Goal: Task Accomplishment & Management: Use online tool/utility

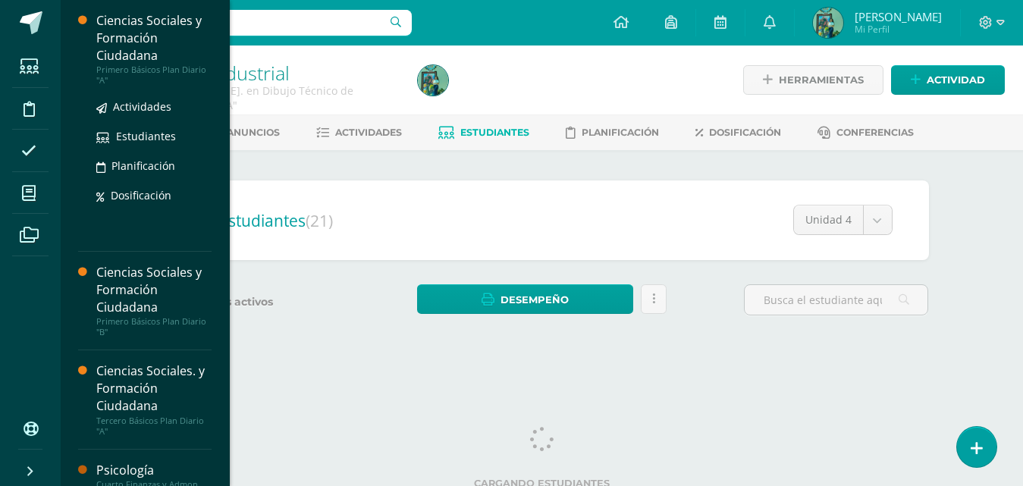
click at [120, 38] on div "Ciencias Sociales y Formación Ciudadana" at bounding box center [153, 38] width 115 height 52
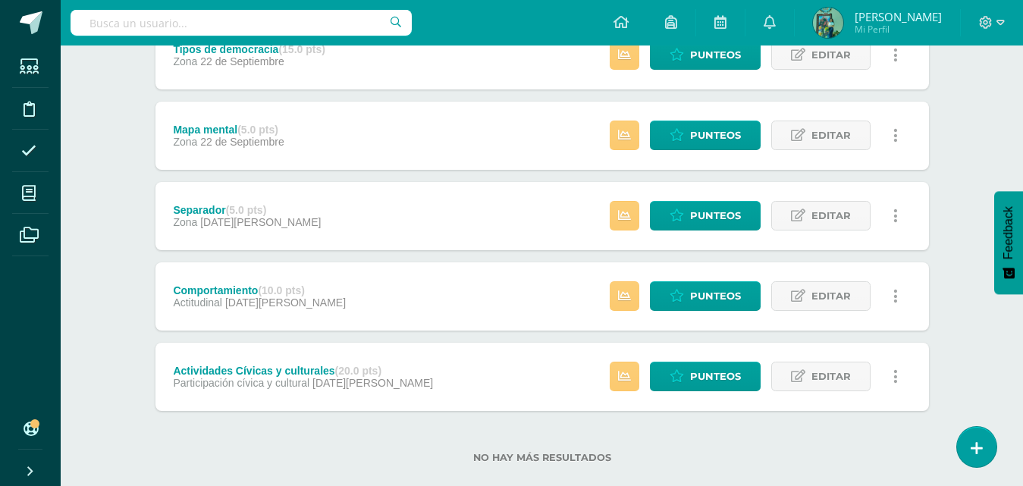
scroll to position [480, 0]
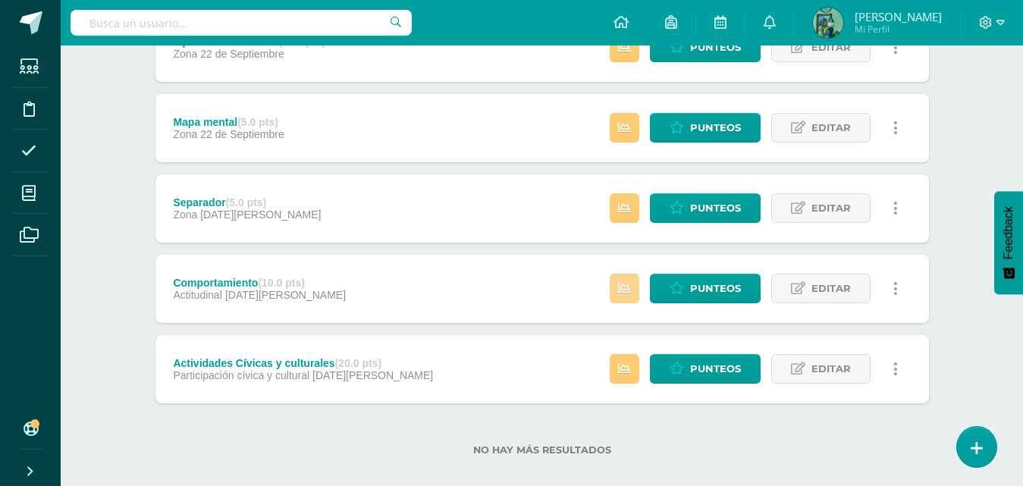
click at [621, 297] on link at bounding box center [625, 289] width 30 height 30
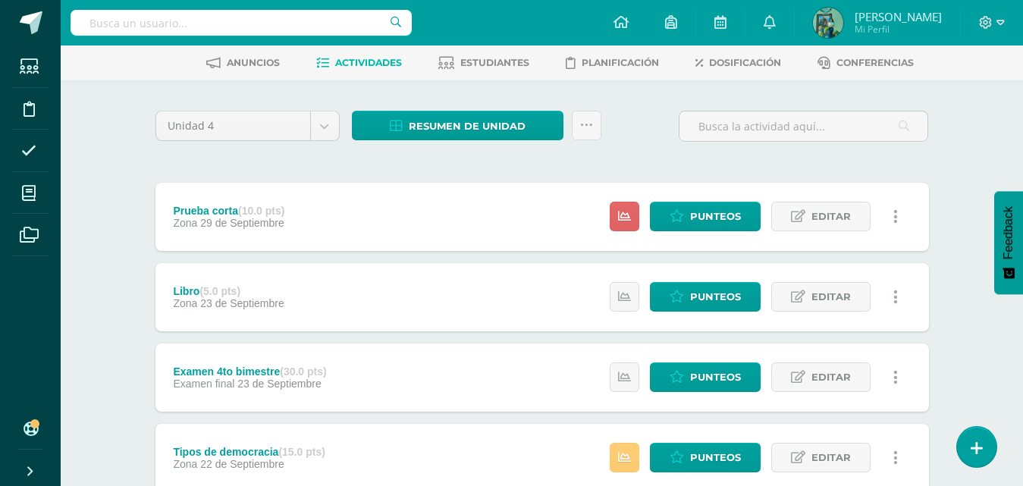
scroll to position [0, 0]
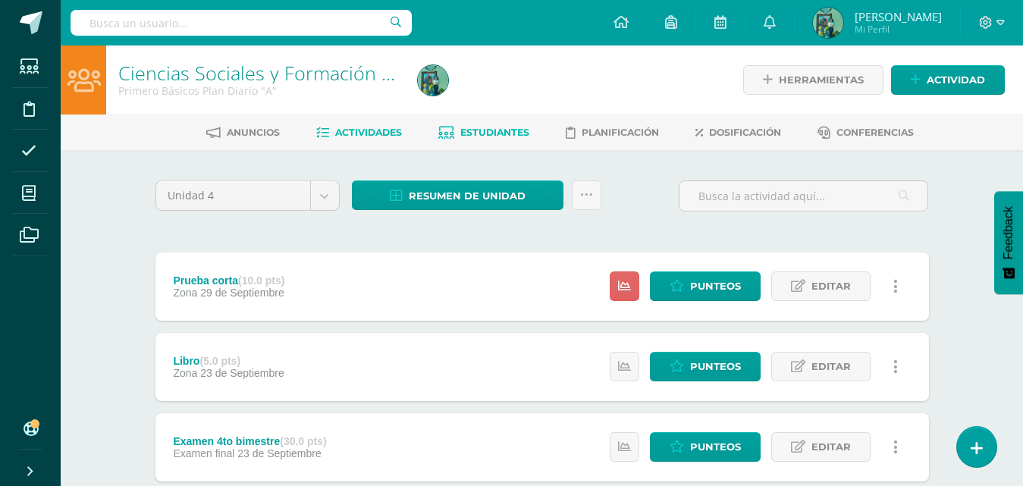
click at [516, 132] on span "Estudiantes" at bounding box center [495, 132] width 69 height 11
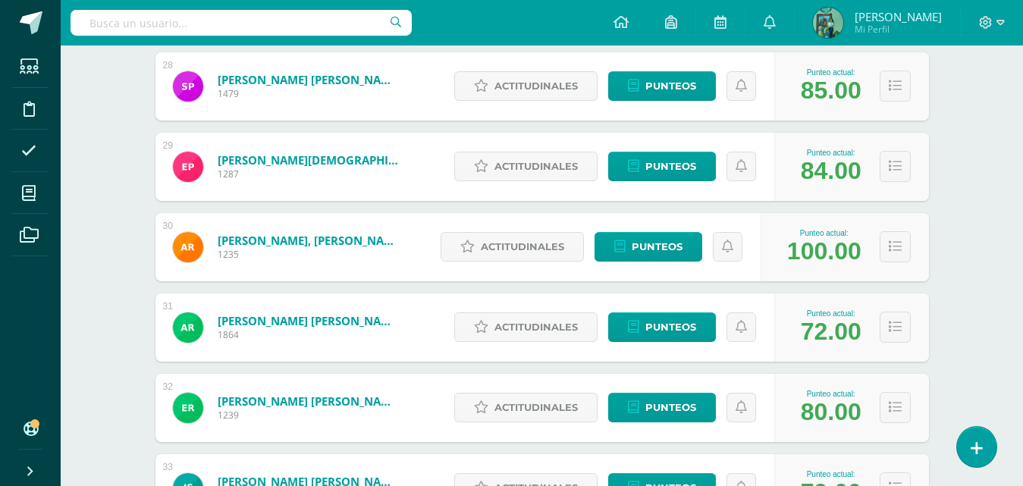
scroll to position [2465, 0]
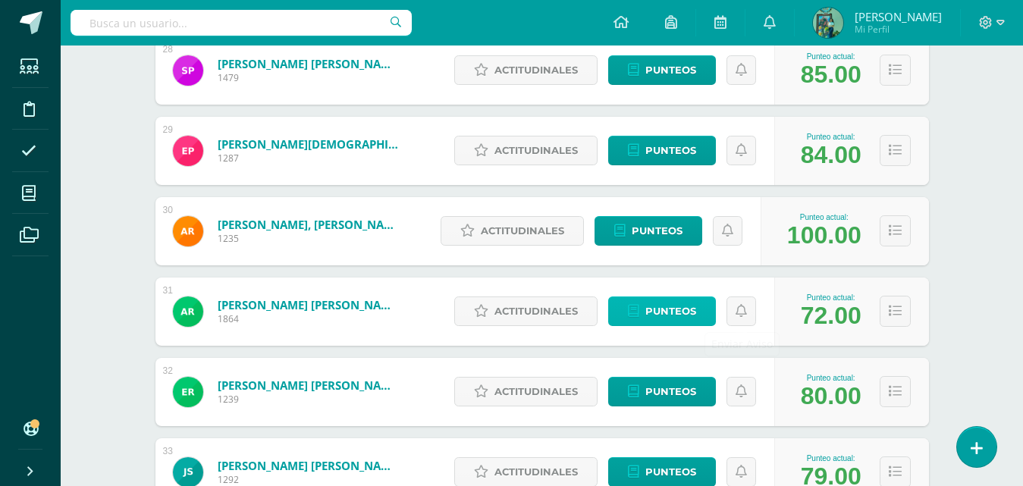
click at [691, 314] on span "Punteos" at bounding box center [671, 311] width 51 height 28
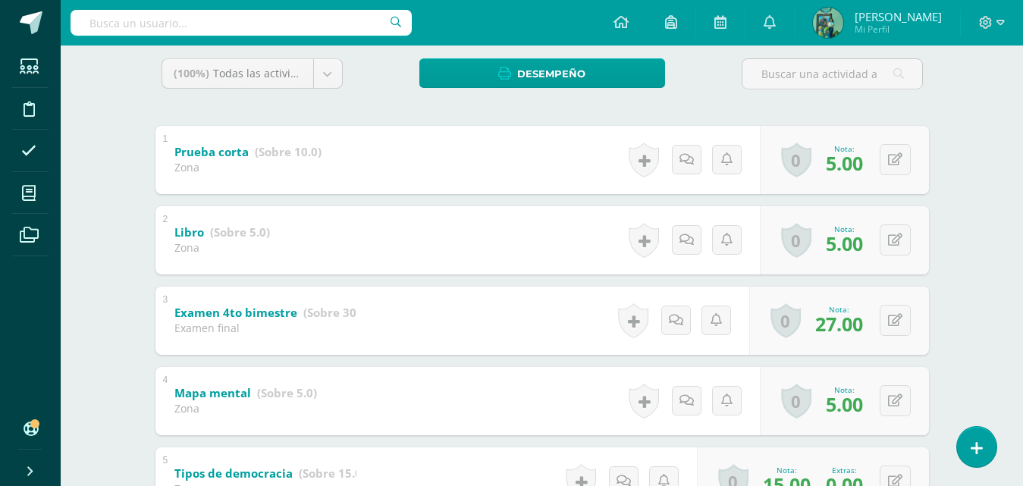
scroll to position [251, 0]
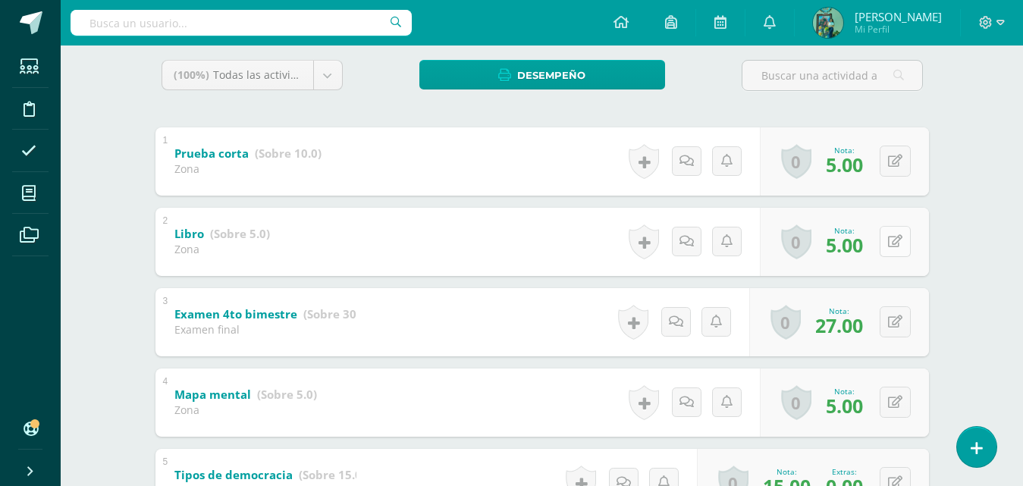
click at [898, 244] on icon at bounding box center [895, 241] width 14 height 13
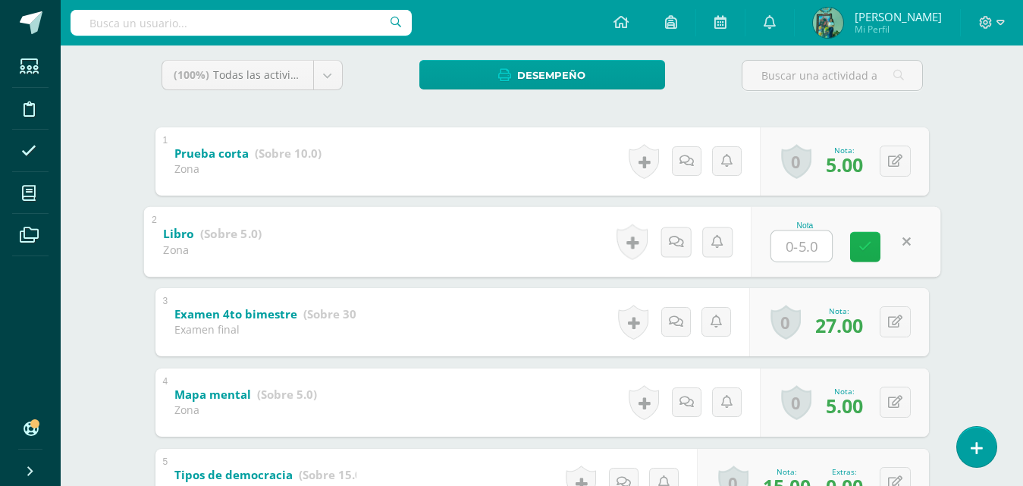
click at [855, 239] on link at bounding box center [866, 246] width 30 height 30
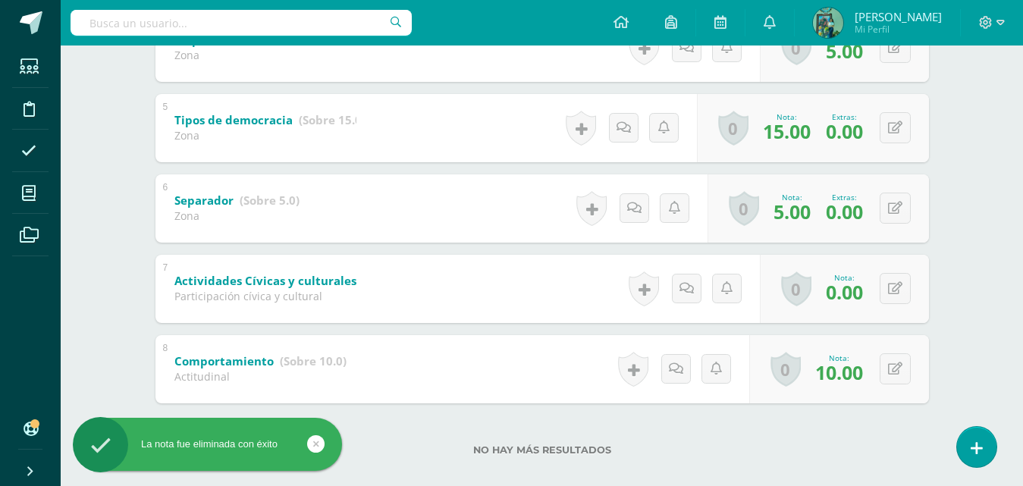
scroll to position [624, 0]
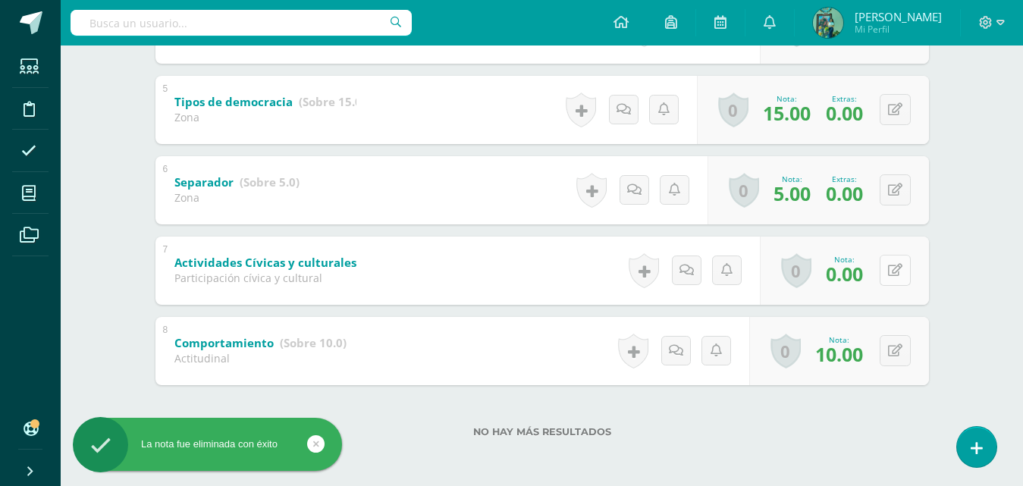
click at [897, 266] on icon at bounding box center [895, 270] width 14 height 13
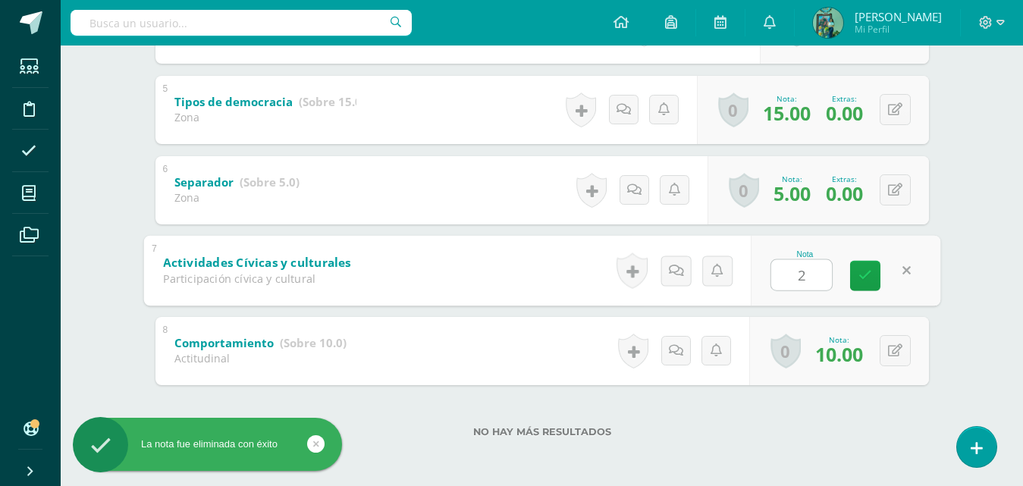
type input "20"
click at [877, 274] on link at bounding box center [866, 275] width 30 height 30
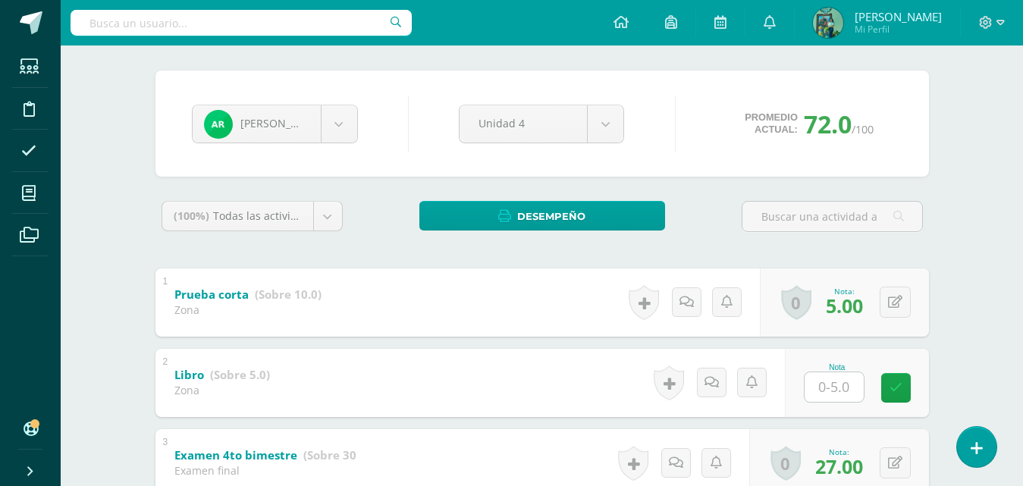
scroll to position [106, 0]
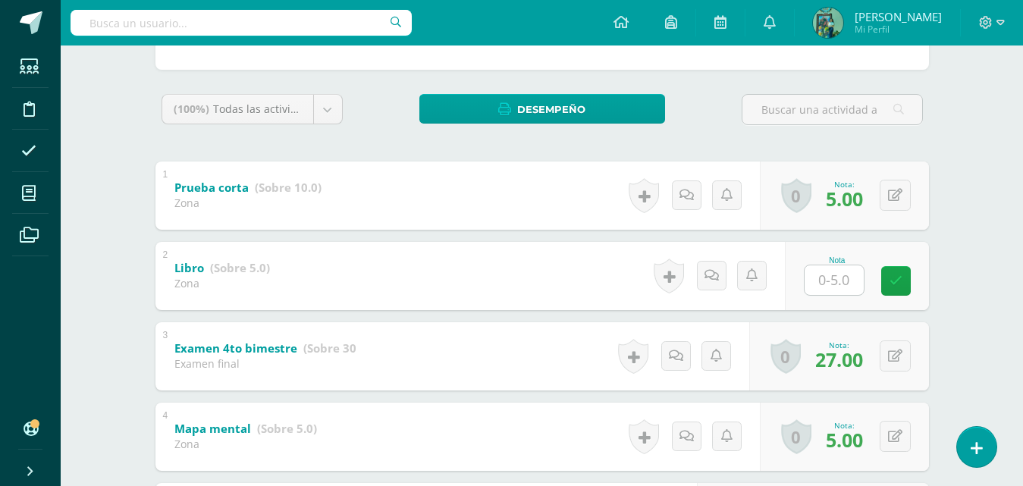
scroll to position [231, 0]
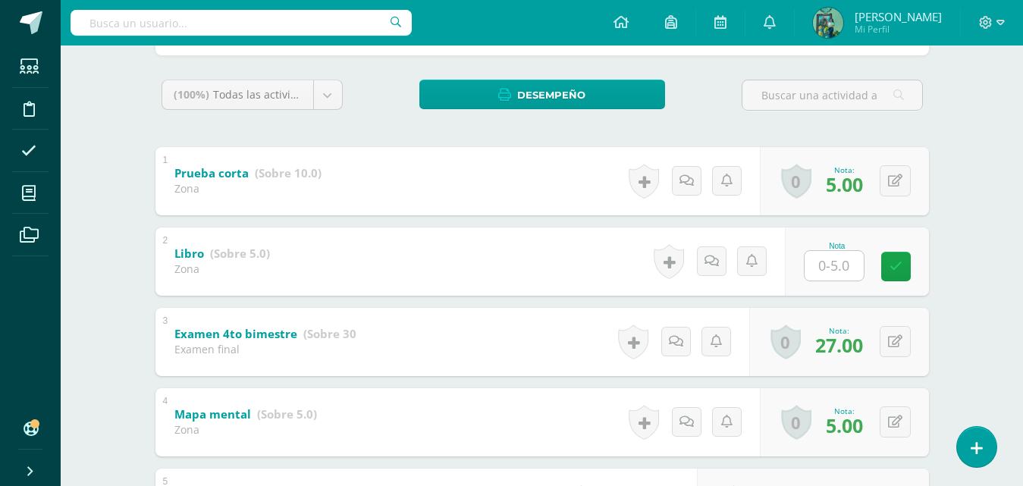
click at [842, 263] on input "text" at bounding box center [834, 266] width 59 height 30
type input "0"
click at [915, 268] on link at bounding box center [906, 266] width 30 height 30
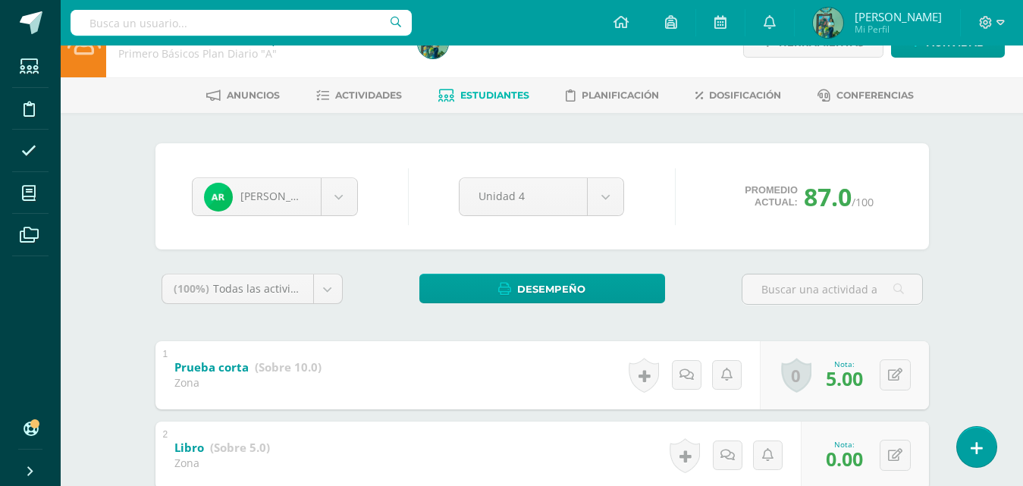
scroll to position [0, 0]
